Goal: Task Accomplishment & Management: Manage account settings

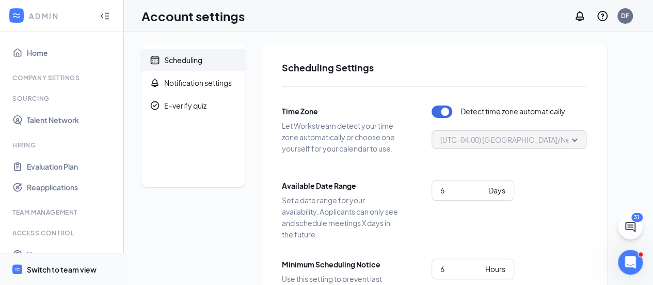
click at [80, 269] on div "Switch to team view" at bounding box center [62, 269] width 70 height 10
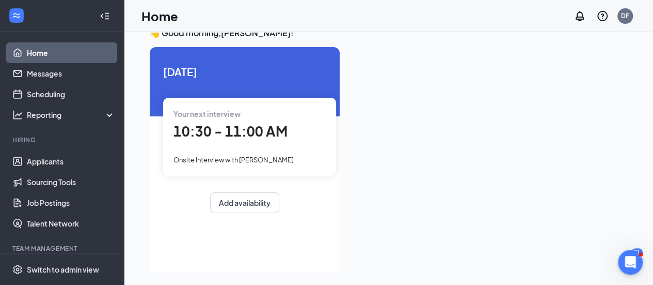
scroll to position [22, 0]
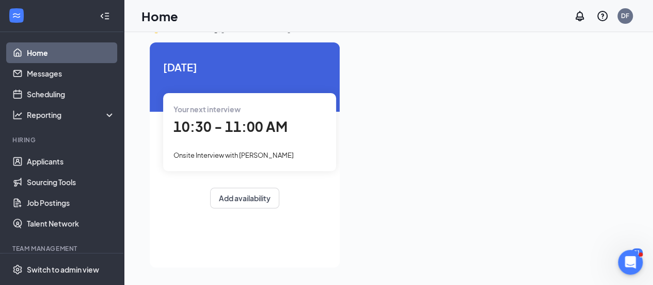
click at [229, 122] on span "10:30 - 11:00 AM" at bounding box center [231, 126] width 114 height 17
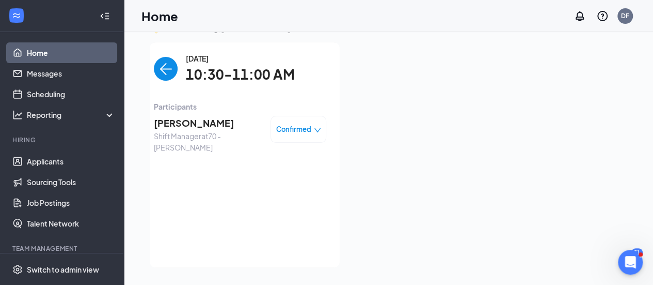
click at [317, 131] on icon "down" at bounding box center [317, 130] width 6 height 4
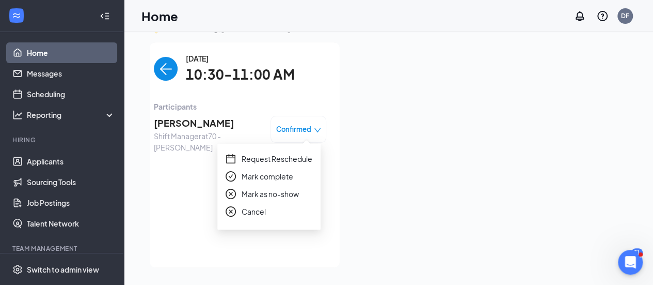
click at [290, 191] on span "Mark as no-show" at bounding box center [270, 193] width 57 height 11
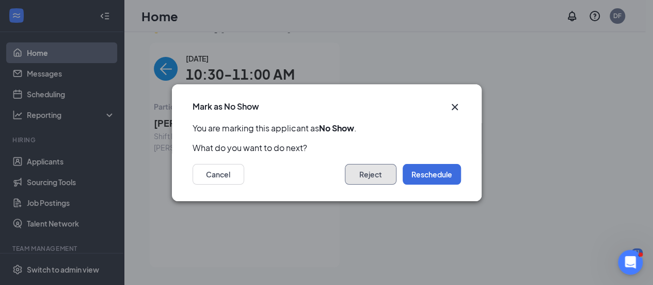
click at [369, 176] on button "Reject" at bounding box center [371, 174] width 52 height 21
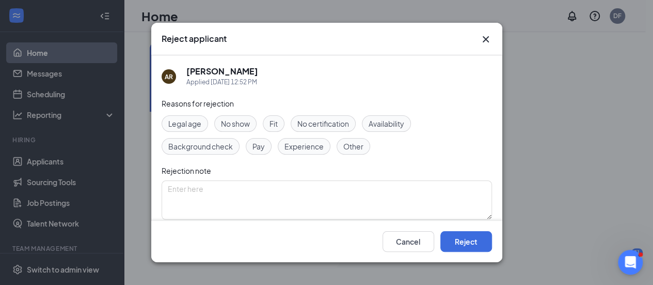
click at [241, 122] on span "No show" at bounding box center [235, 123] width 29 height 11
click at [460, 240] on button "Reject" at bounding box center [466, 241] width 52 height 21
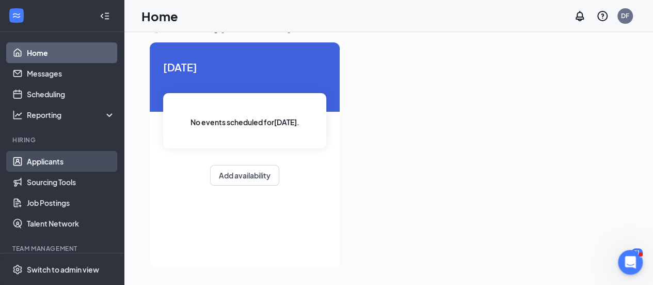
click at [53, 158] on link "Applicants" at bounding box center [71, 161] width 88 height 21
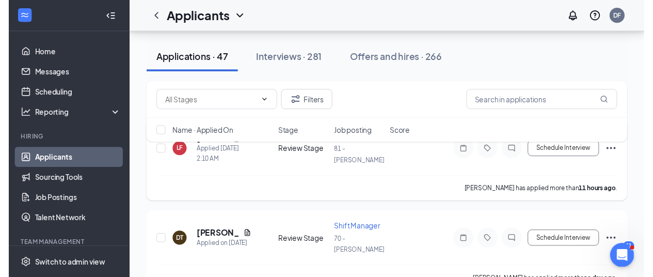
scroll to position [103, 0]
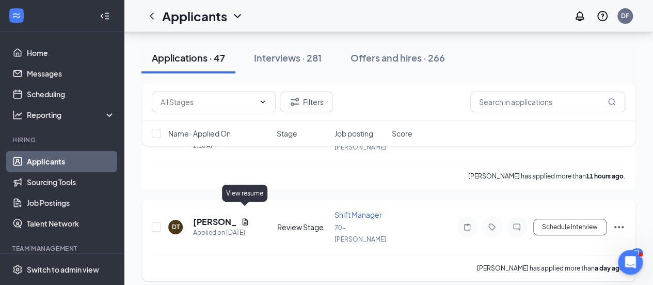
click at [243, 217] on icon "Document" at bounding box center [245, 221] width 8 height 8
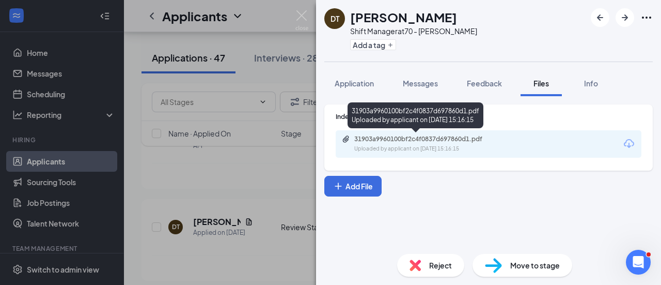
click at [410, 145] on div "Uploaded by applicant on [DATE] 15:16:15" at bounding box center [431, 149] width 155 height 8
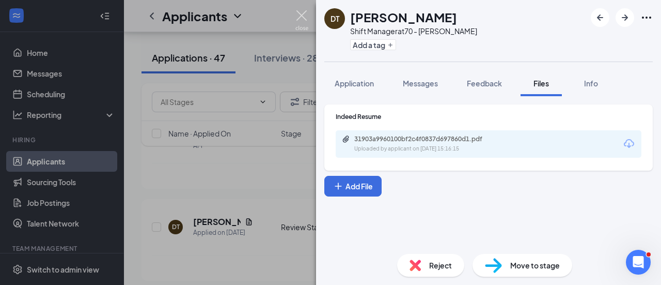
click at [301, 14] on img at bounding box center [301, 20] width 13 height 20
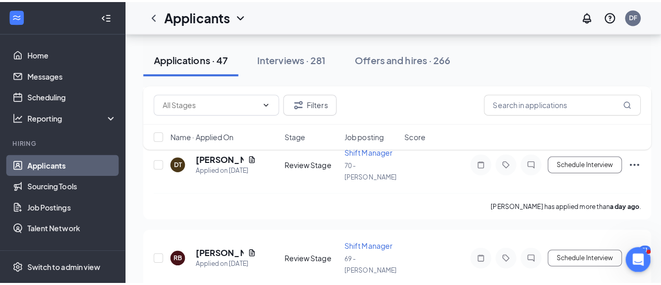
scroll to position [207, 0]
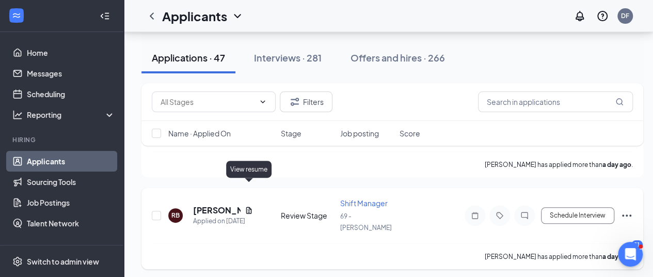
click at [247, 206] on icon "Document" at bounding box center [249, 210] width 8 height 8
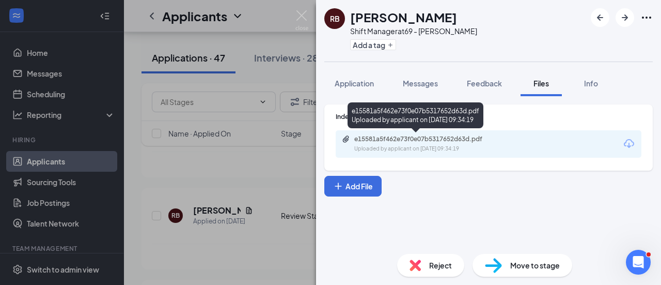
click at [405, 145] on div "Uploaded by applicant on [DATE] 09:34:19" at bounding box center [431, 149] width 155 height 8
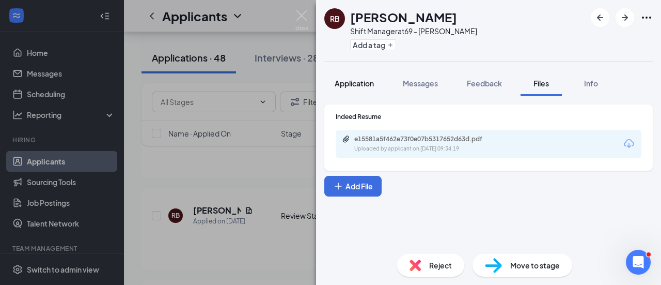
click at [356, 81] on span "Application" at bounding box center [354, 82] width 39 height 9
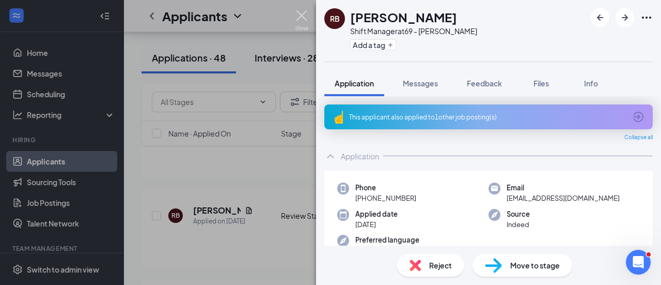
click at [303, 15] on img at bounding box center [301, 20] width 13 height 20
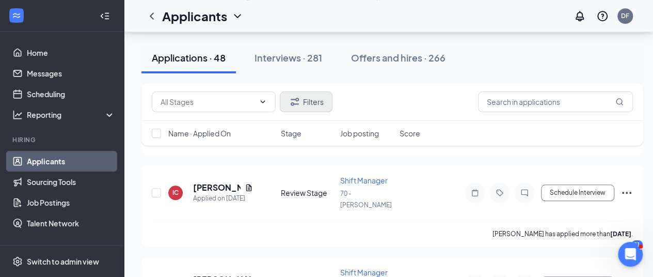
scroll to position [361, 0]
